Goal: Task Accomplishment & Management: Use online tool/utility

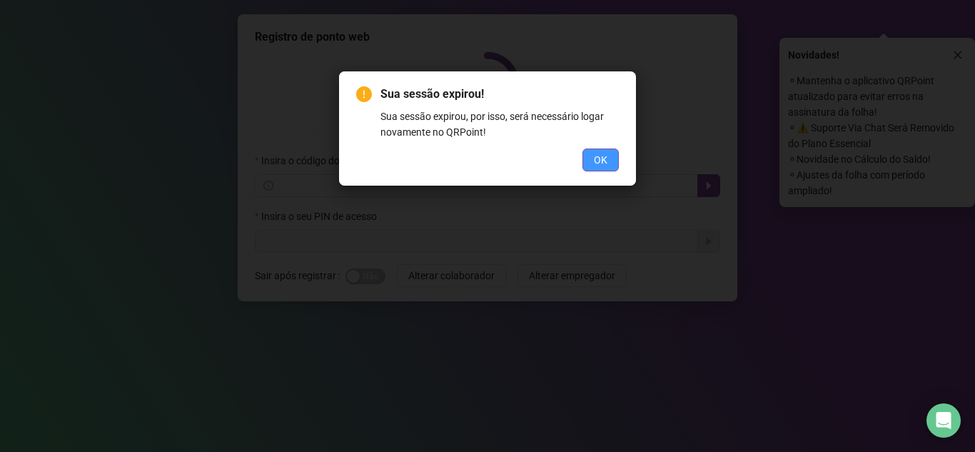
click at [589, 157] on button "OK" at bounding box center [600, 159] width 36 height 23
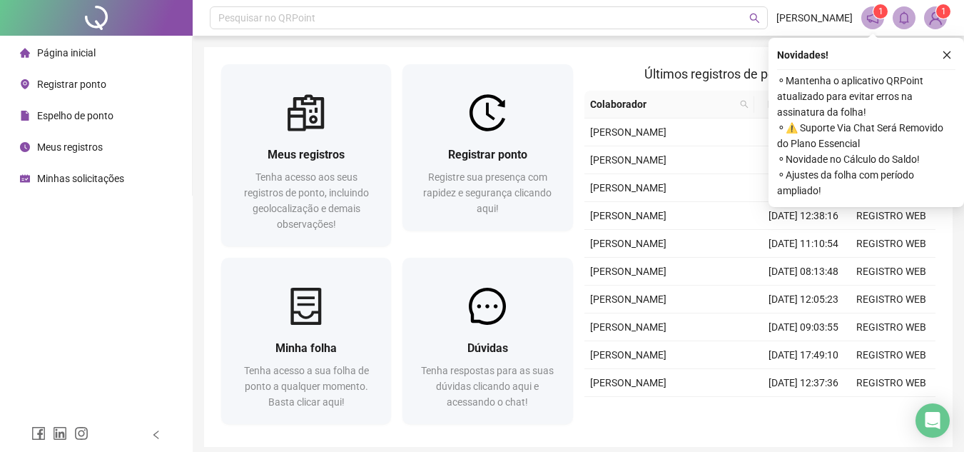
click at [56, 83] on span "Registrar ponto" at bounding box center [71, 84] width 69 height 11
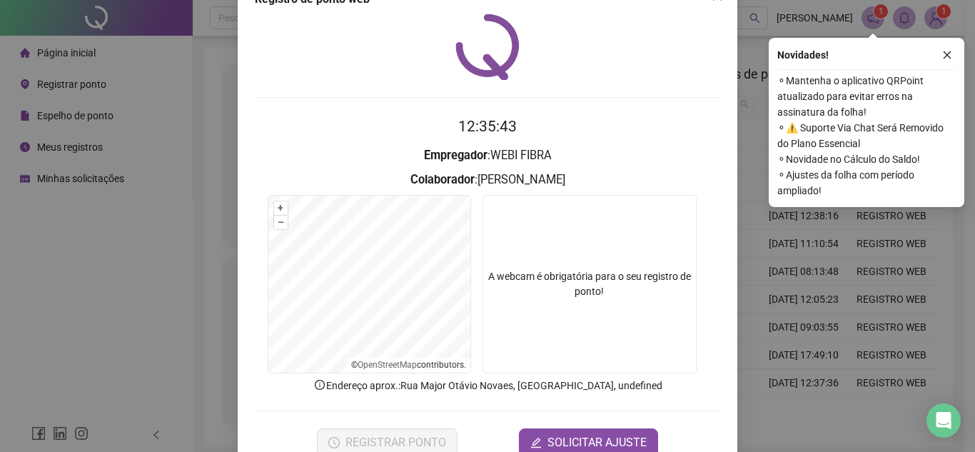
scroll to position [74, 0]
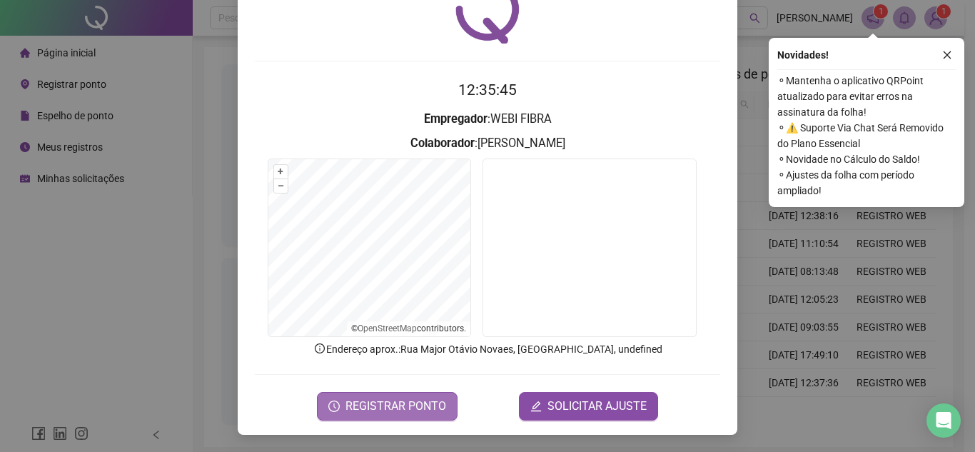
click at [390, 411] on span "REGISTRAR PONTO" at bounding box center [395, 406] width 101 height 17
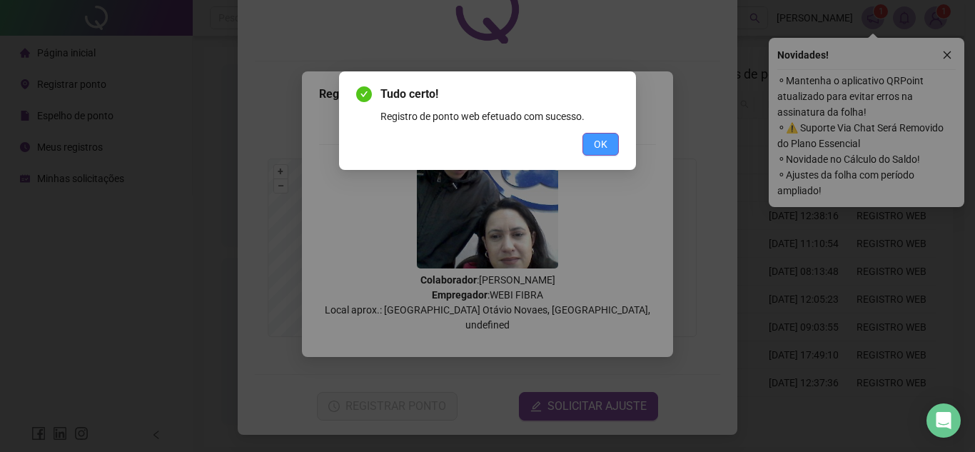
click at [602, 136] on span "OK" at bounding box center [601, 144] width 14 height 16
